Goal: Find specific page/section: Find specific page/section

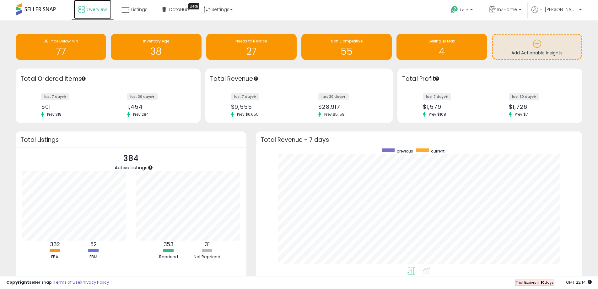
click at [86, 10] on link "Overview" at bounding box center [93, 9] width 38 height 19
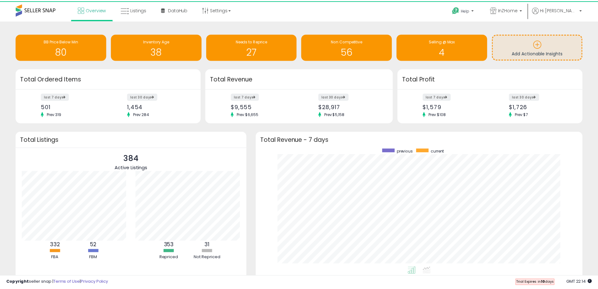
scroll to position [63, 114]
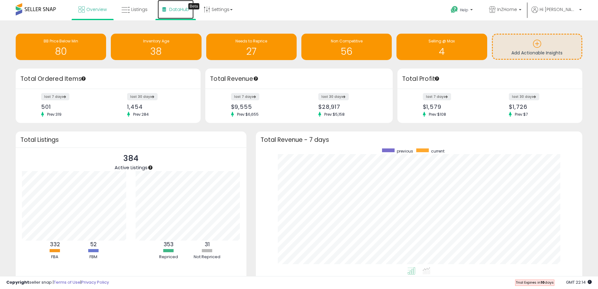
click at [177, 8] on span "DataHub" at bounding box center [179, 9] width 20 height 6
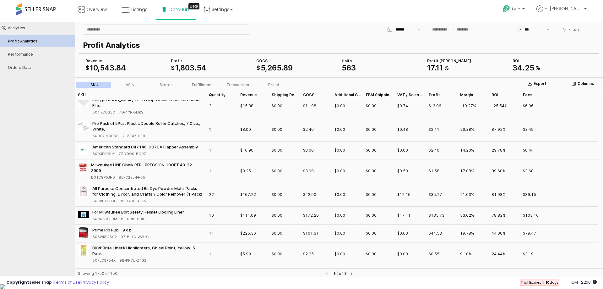
scroll to position [964, 0]
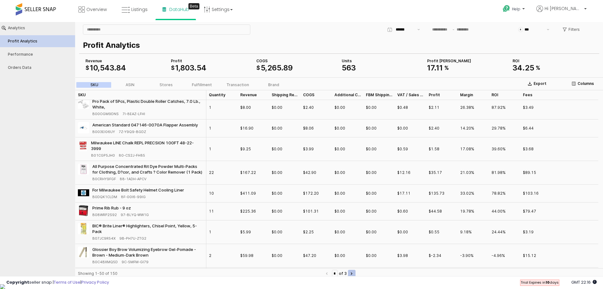
click at [352, 273] on icon "Next page" at bounding box center [352, 273] width 2 height 3
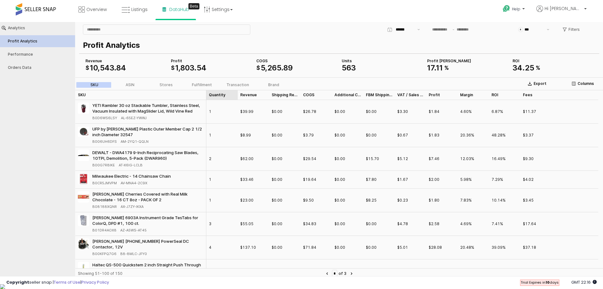
click at [218, 93] on div "Quantity Quantity" at bounding box center [221, 95] width 31 height 10
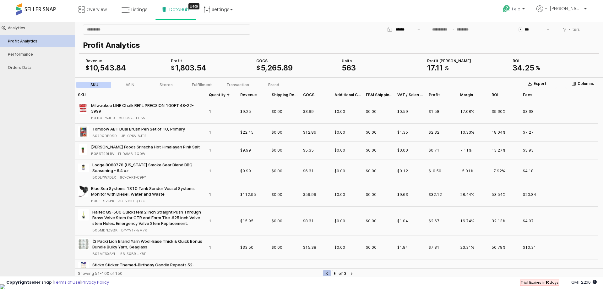
type input "*"
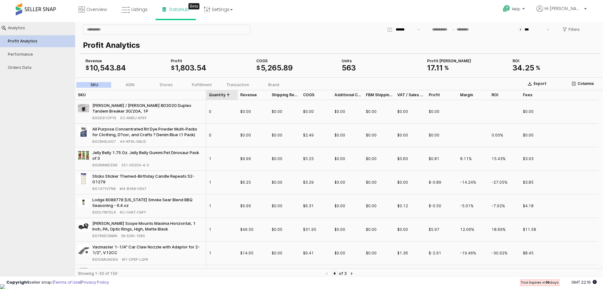
click at [223, 95] on div "Quantity Quantity" at bounding box center [221, 95] width 31 height 10
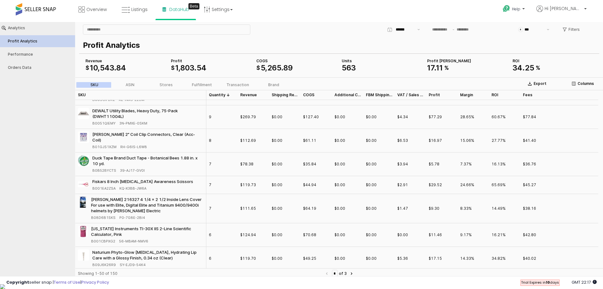
scroll to position [157, 0]
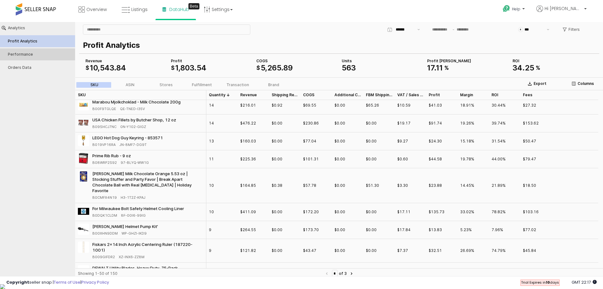
click at [14, 56] on div "Performance" at bounding box center [41, 54] width 66 height 4
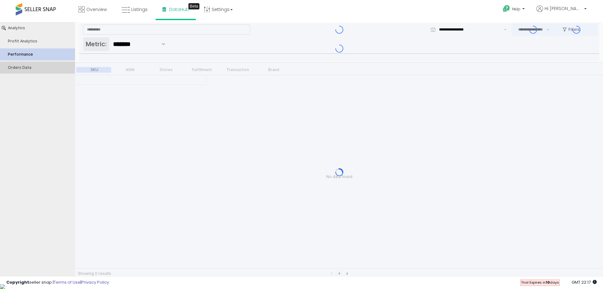
type input "***"
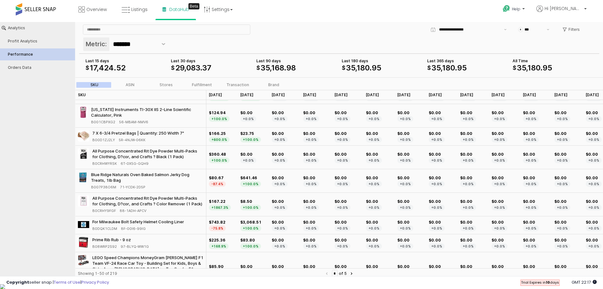
scroll to position [0, 0]
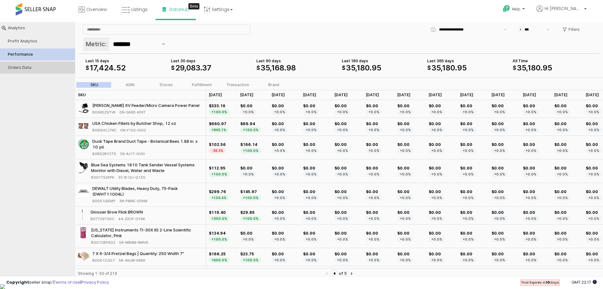
click at [19, 67] on div "Orders Data" at bounding box center [41, 67] width 66 height 4
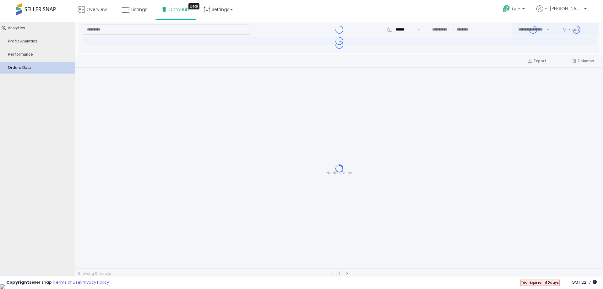
type input "***"
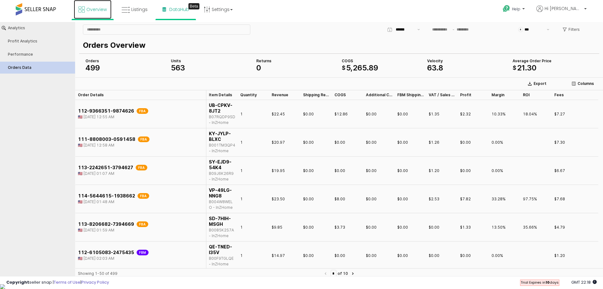
click at [92, 11] on span "Overview" at bounding box center [96, 9] width 20 height 6
